Goal: Check status: Check status

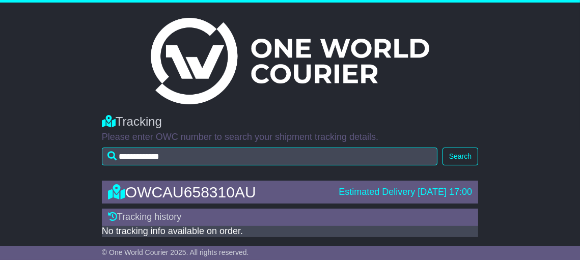
scroll to position [2, 0]
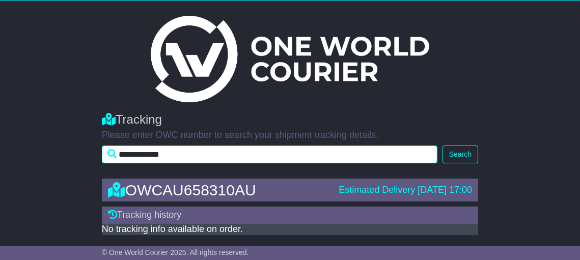
drag, startPoint x: 198, startPoint y: 156, endPoint x: 82, endPoint y: 157, distance: 116.2
click at [82, 157] on div "**********" at bounding box center [290, 135] width 580 height 66
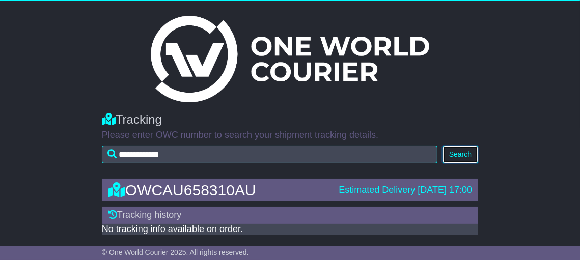
click at [474, 155] on button "Search" at bounding box center [461, 155] width 36 height 18
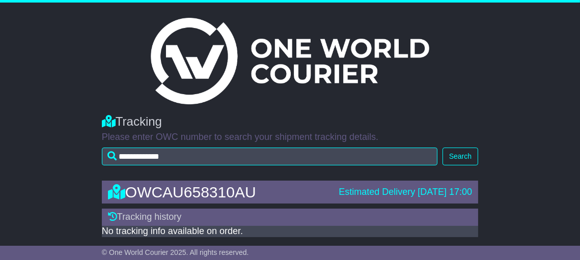
click at [198, 194] on div "OWCAU658310AU" at bounding box center [218, 192] width 231 height 17
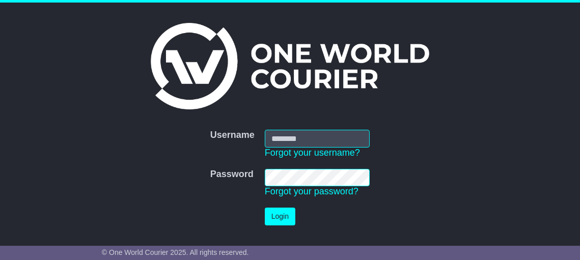
type input "**********"
click at [283, 215] on button "Login" at bounding box center [280, 217] width 31 height 18
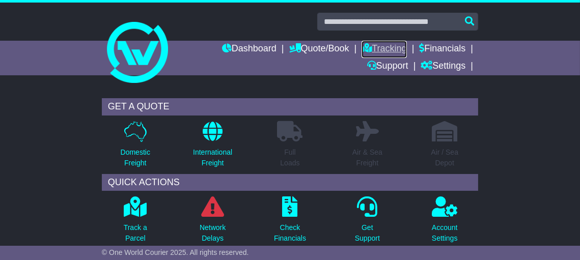
click at [398, 47] on link "Tracking" at bounding box center [384, 49] width 45 height 17
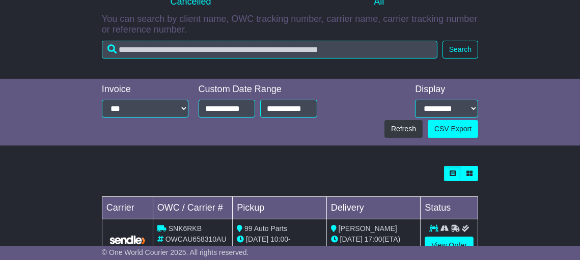
scroll to position [278, 0]
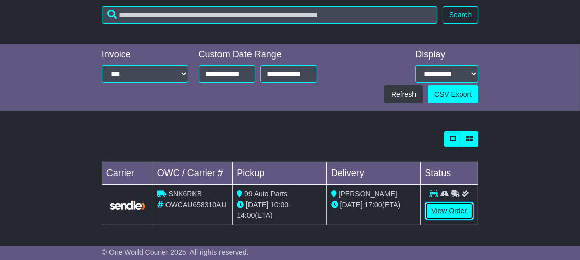
click at [454, 211] on link "View Order" at bounding box center [449, 211] width 49 height 18
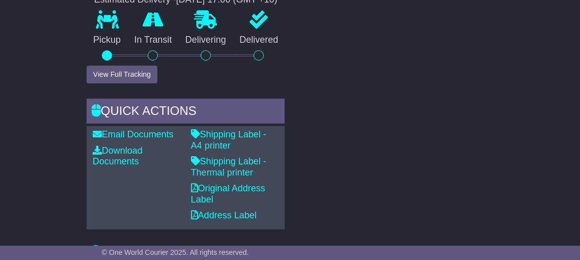
scroll to position [475, 0]
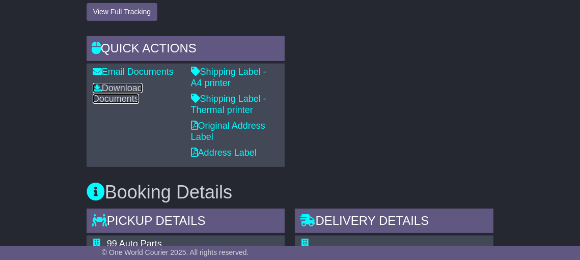
click at [125, 100] on link "Download Documents" at bounding box center [118, 93] width 50 height 21
